Goal: Task Accomplishment & Management: Complete application form

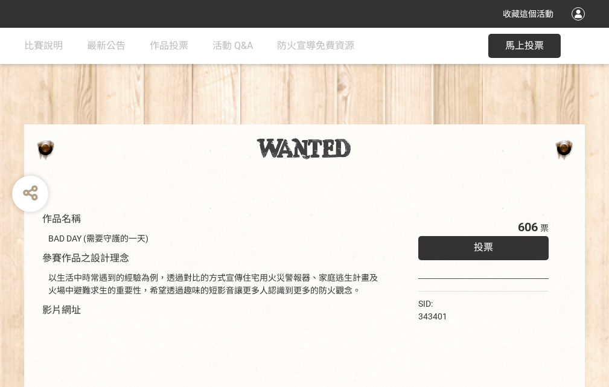
click at [580, 25] on div "收藏這個活動" at bounding box center [304, 14] width 609 height 28
click at [377, 119] on div "作品名稱 BAD DAY (需要守護的一天) 參賽作品之設計理念 以生活中時常遇到的經驗為例，透過對比的方式宣傳住宅用火災警報器、家庭逃生計畫及火場中避難求生…" at bounding box center [304, 281] width 609 height 507
click at [480, 244] on span "投票" at bounding box center [482, 246] width 19 height 11
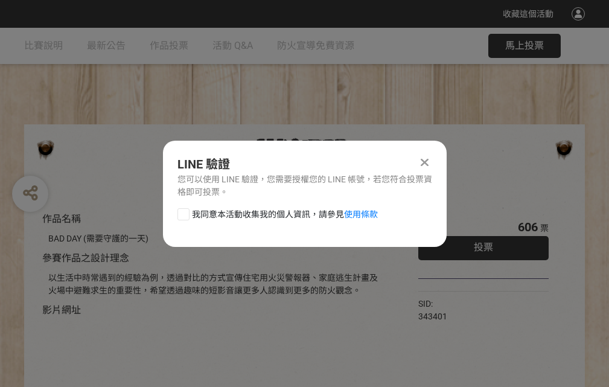
click at [182, 212] on div at bounding box center [183, 214] width 12 height 12
checkbox input "true"
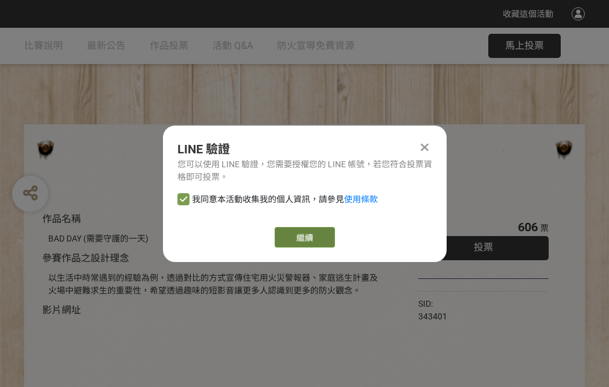
click at [303, 237] on link "繼續" at bounding box center [304, 237] width 60 height 21
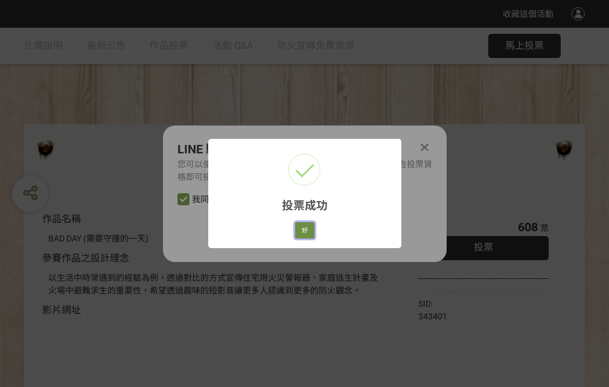
click at [301, 228] on button "好" at bounding box center [304, 230] width 19 height 17
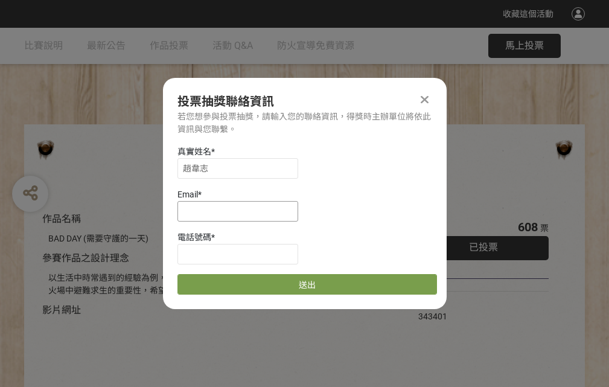
click at [241, 210] on input at bounding box center [237, 211] width 121 height 21
type input "[EMAIL_ADDRESS][DOMAIN_NAME]"
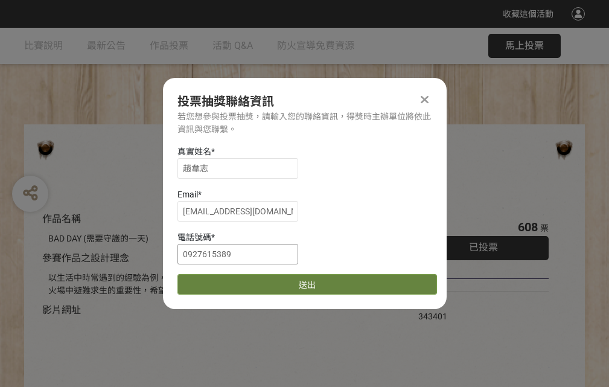
type input "0927615389"
click at [212, 280] on button "送出" at bounding box center [306, 284] width 259 height 21
